Goal: Task Accomplishment & Management: Use online tool/utility

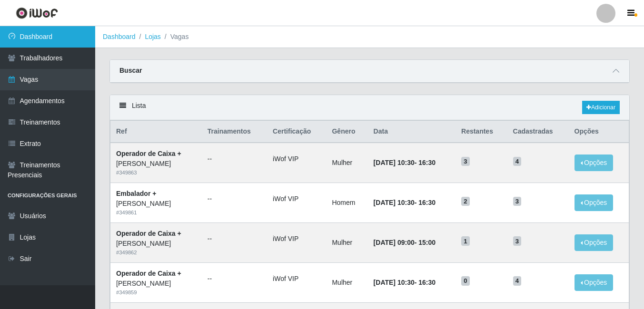
click at [32, 39] on link "Dashboard" at bounding box center [47, 36] width 95 height 21
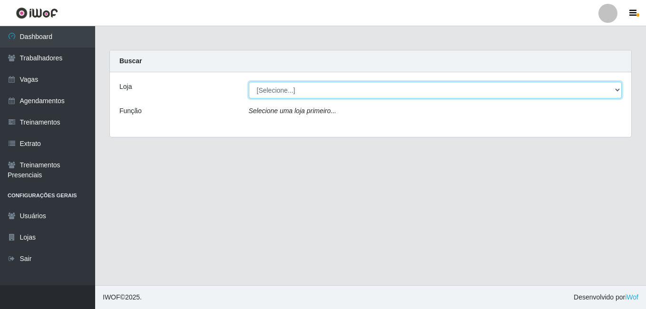
drag, startPoint x: 609, startPoint y: 91, endPoint x: 583, endPoint y: 91, distance: 26.7
click at [609, 91] on select "[Selecione...] [PERSON_NAME]" at bounding box center [436, 90] width 374 height 17
select select "430"
click at [249, 82] on select "[Selecione...] [PERSON_NAME]" at bounding box center [436, 90] width 374 height 17
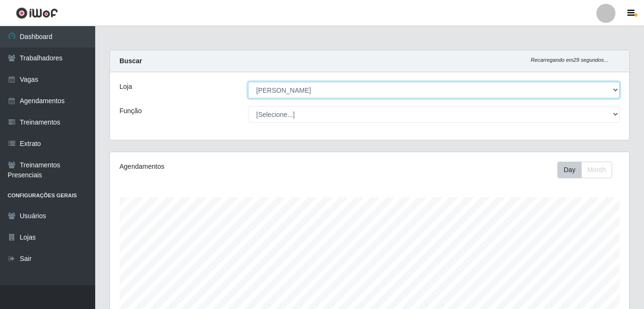
scroll to position [198, 519]
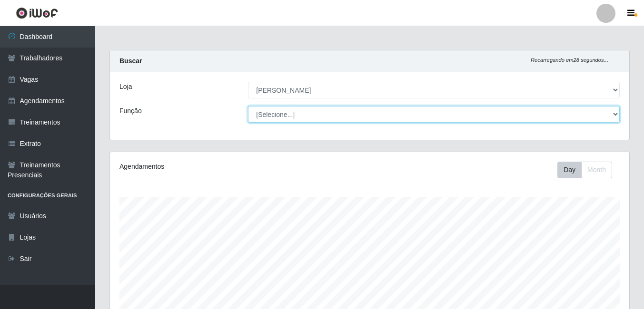
drag, startPoint x: 615, startPoint y: 111, endPoint x: 404, endPoint y: 111, distance: 210.9
click at [615, 111] on select "[Selecione...] Auxiliar de Estacionamento Auxiliar de Estacionamento + Auxiliar…" at bounding box center [434, 114] width 372 height 17
select select "1"
click at [248, 106] on select "[Selecione...] Auxiliar de Estacionamento Auxiliar de Estacionamento + Auxiliar…" at bounding box center [434, 114] width 372 height 17
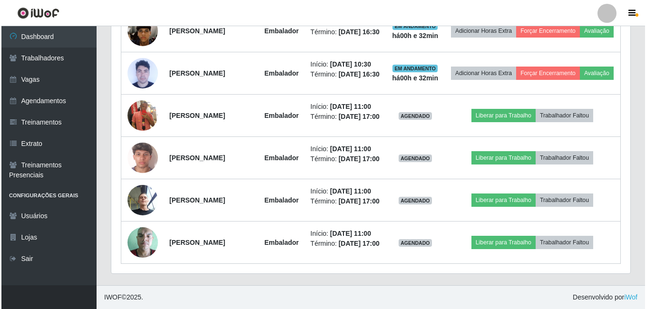
scroll to position [689, 0]
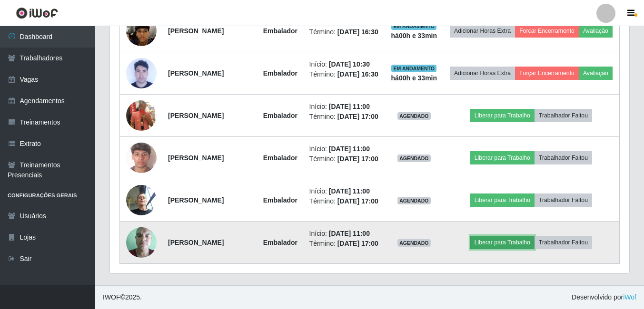
click at [517, 236] on button "Liberar para Trabalho" at bounding box center [502, 242] width 64 height 13
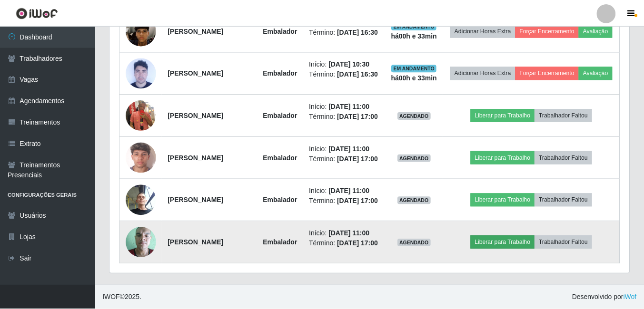
scroll to position [198, 515]
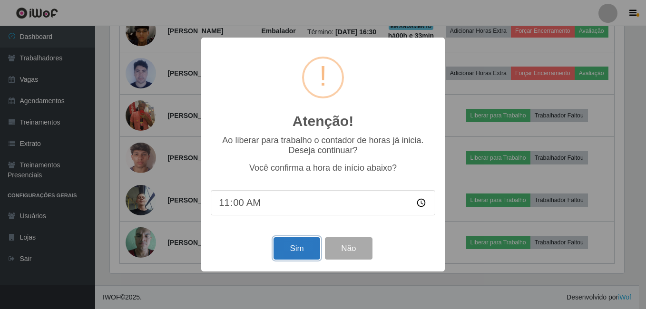
click at [295, 247] on button "Sim" at bounding box center [297, 249] width 46 height 22
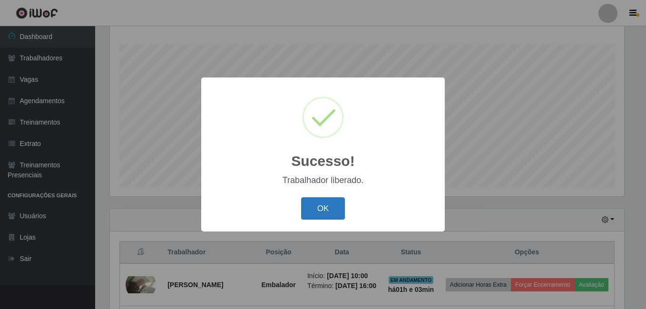
click at [321, 208] on button "OK" at bounding box center [323, 209] width 44 height 22
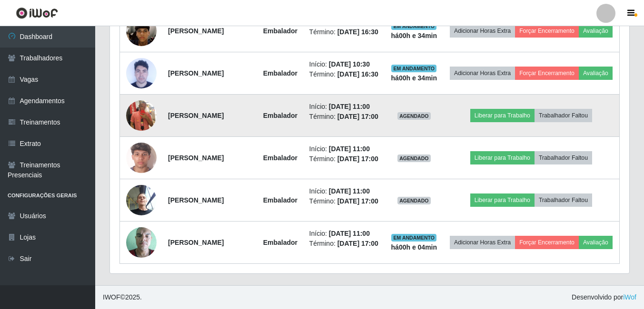
scroll to position [641, 0]
click at [143, 103] on img at bounding box center [141, 116] width 30 height 54
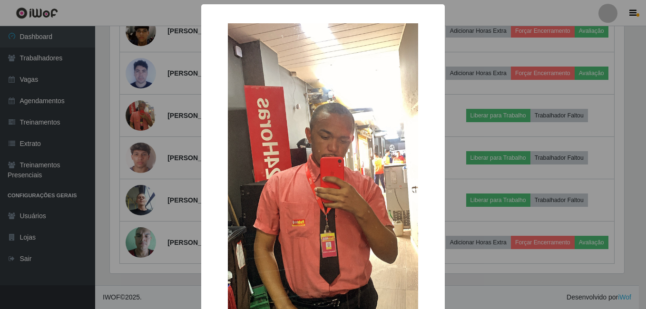
click at [141, 96] on div "× OK Cancel" at bounding box center [323, 154] width 646 height 309
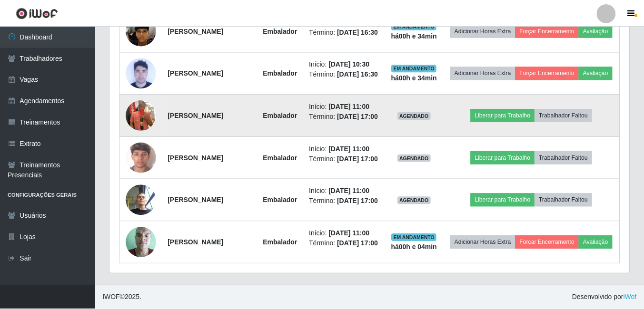
scroll to position [198, 519]
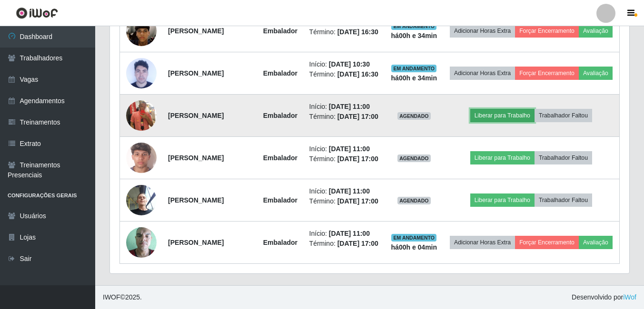
click at [522, 109] on button "Liberar para Trabalho" at bounding box center [502, 115] width 64 height 13
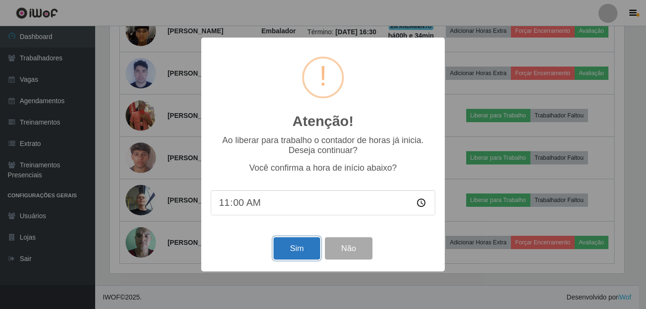
click at [296, 252] on button "Sim" at bounding box center [297, 249] width 46 height 22
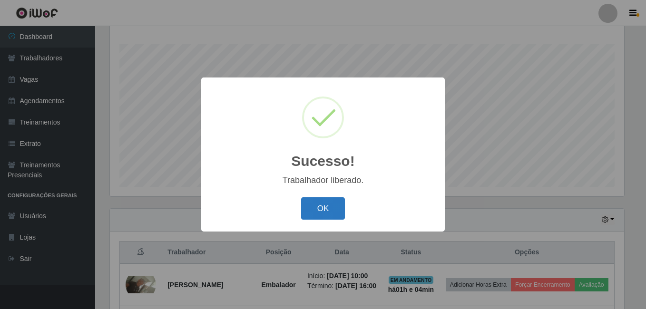
click at [328, 209] on button "OK" at bounding box center [323, 209] width 44 height 22
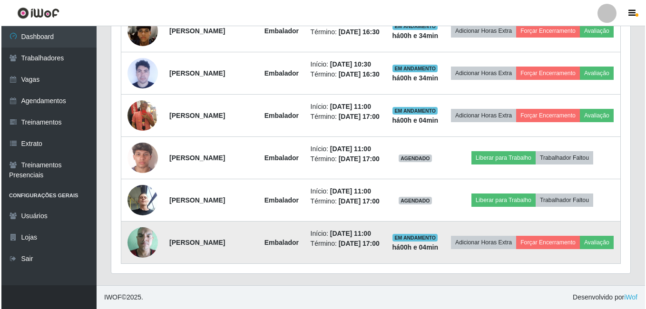
scroll to position [677, 0]
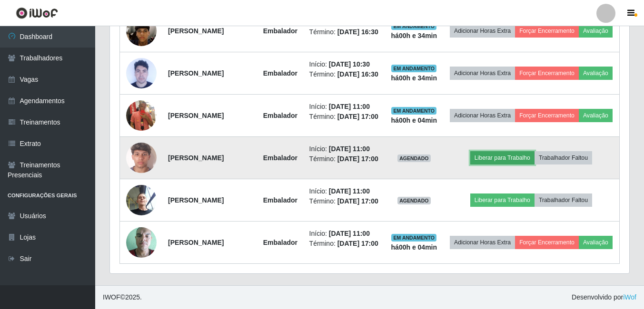
click at [505, 151] on button "Liberar para Trabalho" at bounding box center [502, 157] width 64 height 13
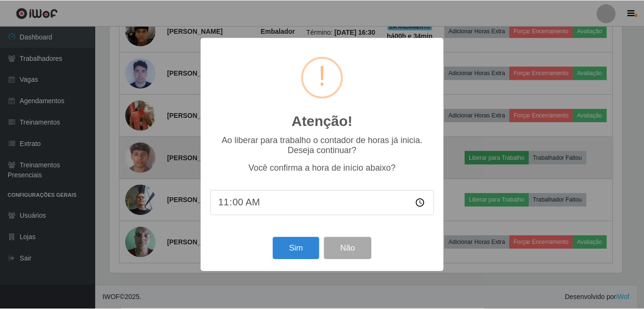
scroll to position [198, 515]
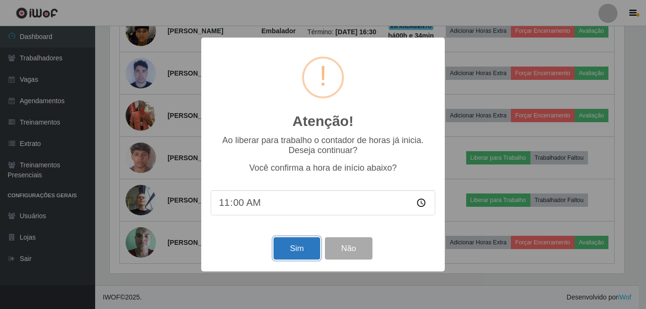
click at [292, 245] on button "Sim" at bounding box center [297, 249] width 46 height 22
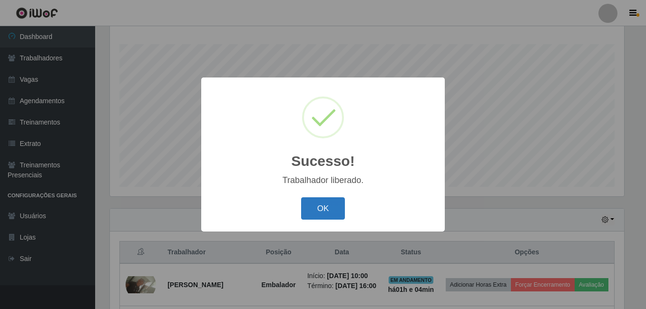
click at [324, 204] on button "OK" at bounding box center [323, 209] width 44 height 22
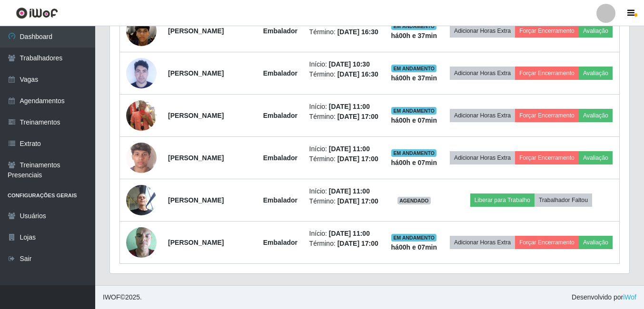
scroll to position [689, 0]
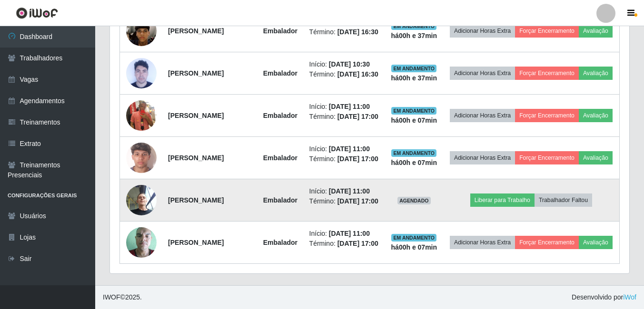
click at [142, 180] on img at bounding box center [141, 200] width 30 height 40
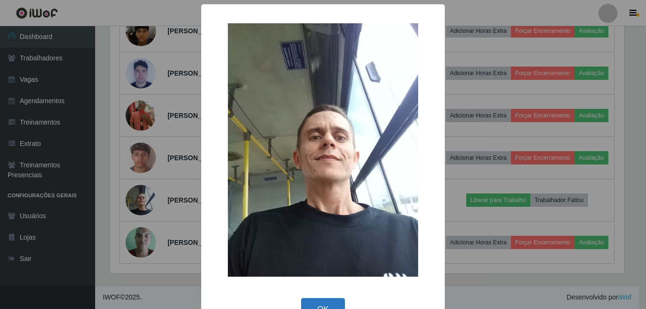
click at [322, 303] on button "OK" at bounding box center [323, 309] width 44 height 22
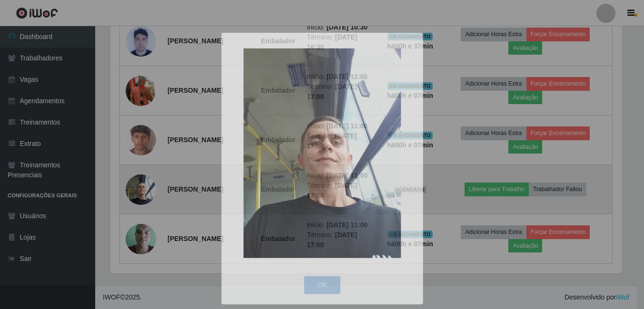
scroll to position [198, 519]
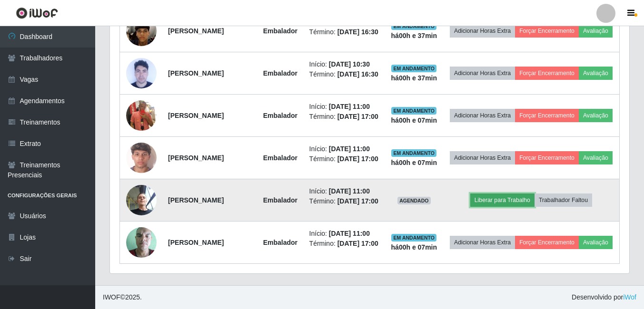
click at [524, 194] on button "Liberar para Trabalho" at bounding box center [502, 200] width 64 height 13
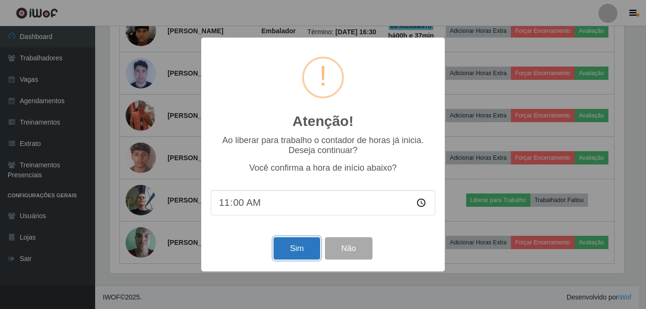
click at [288, 248] on button "Sim" at bounding box center [297, 249] width 46 height 22
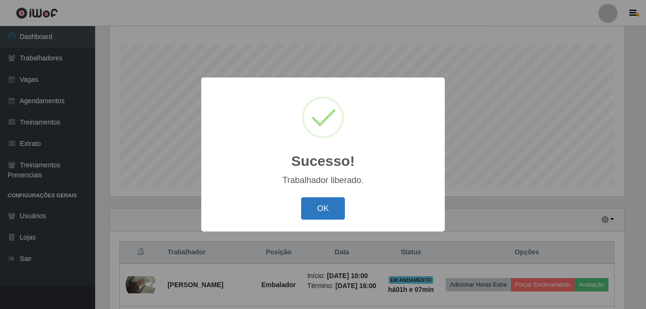
click at [316, 209] on button "OK" at bounding box center [323, 209] width 44 height 22
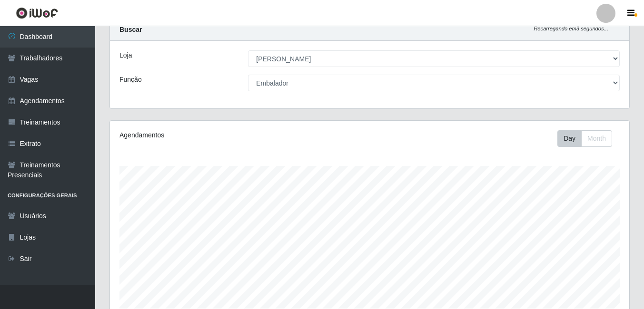
scroll to position [0, 0]
